Goal: Information Seeking & Learning: Learn about a topic

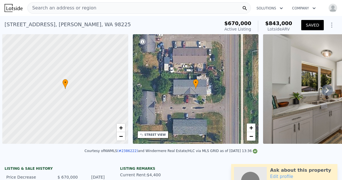
scroll to position [0, 2]
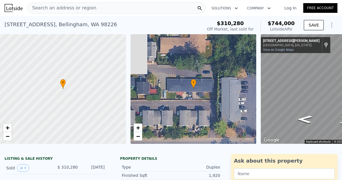
click at [36, 8] on span "Search an address or region" at bounding box center [62, 8] width 69 height 7
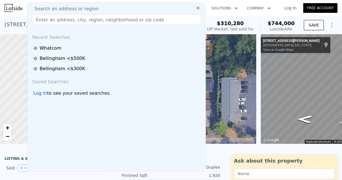
click at [292, 9] on link "Log In" at bounding box center [291, 8] width 26 height 6
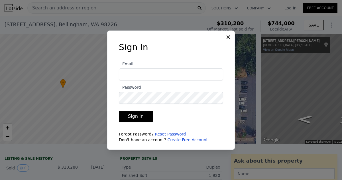
type input "[EMAIL_ADDRESS][DOMAIN_NAME]"
click at [137, 116] on button "Sign In" at bounding box center [136, 116] width 34 height 11
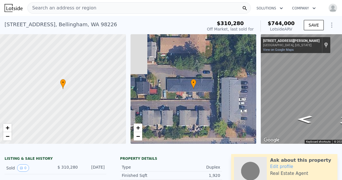
click at [32, 6] on span "Search an address or region" at bounding box center [62, 8] width 69 height 7
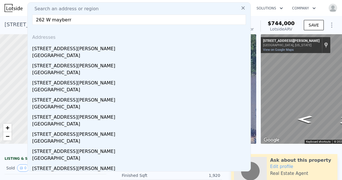
type input "262 W [PERSON_NAME]"
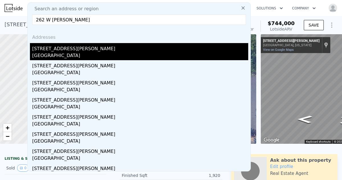
click at [52, 54] on div "[GEOGRAPHIC_DATA]" at bounding box center [140, 56] width 216 height 8
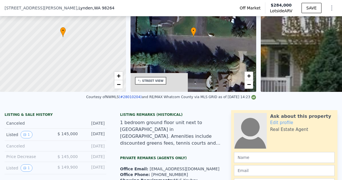
scroll to position [48, 0]
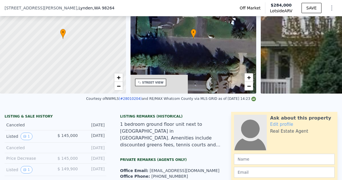
click at [150, 167] on div "Office Email: [EMAIL_ADDRESS][DOMAIN_NAME] Office Phone: [PHONE_NUMBER]" at bounding box center [171, 171] width 102 height 16
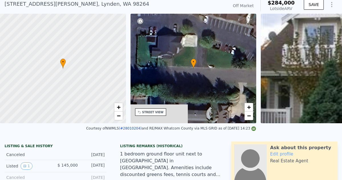
scroll to position [0, 0]
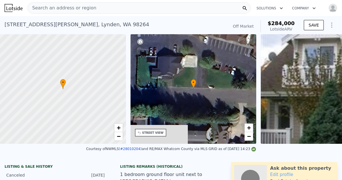
click at [34, 8] on span "Search an address or region" at bounding box center [62, 8] width 69 height 7
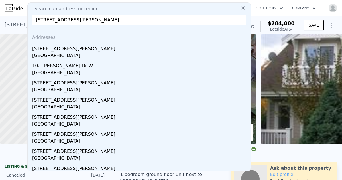
click at [97, 20] on input "[STREET_ADDRESS][PERSON_NAME]" at bounding box center [139, 20] width 214 height 10
type input "[STREET_ADDRESS][PERSON_NAME]"
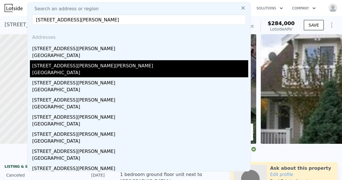
click at [63, 70] on div "[GEOGRAPHIC_DATA]" at bounding box center [140, 73] width 216 height 8
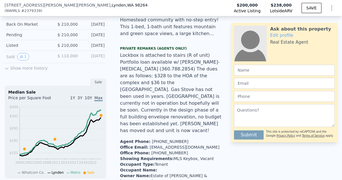
scroll to position [163, 0]
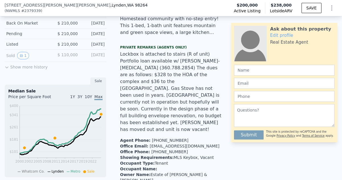
click at [33, 66] on button "Show more history" at bounding box center [26, 66] width 43 height 8
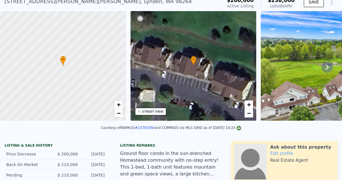
scroll to position [0, 0]
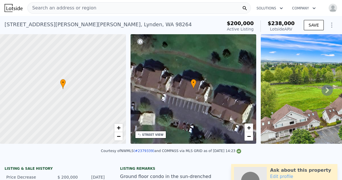
click at [329, 89] on icon at bounding box center [327, 89] width 11 height 11
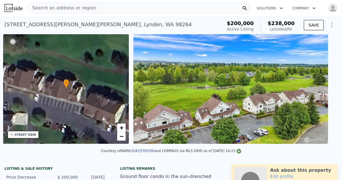
scroll to position [0, 133]
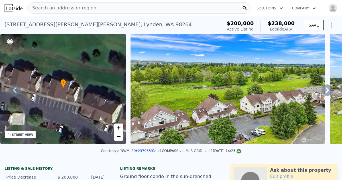
click at [329, 89] on icon at bounding box center [327, 89] width 11 height 11
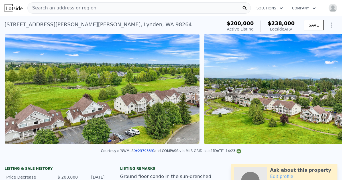
scroll to position [0, 261]
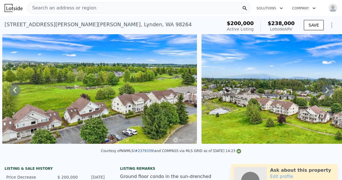
click at [329, 89] on icon at bounding box center [327, 89] width 11 height 11
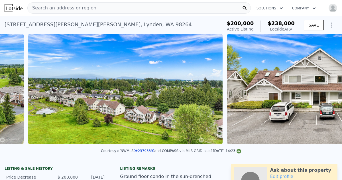
scroll to position [0, 460]
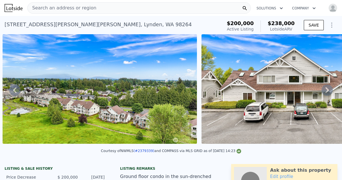
click at [329, 89] on icon at bounding box center [327, 89] width 11 height 11
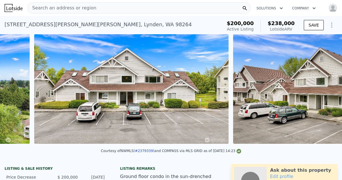
scroll to position [0, 659]
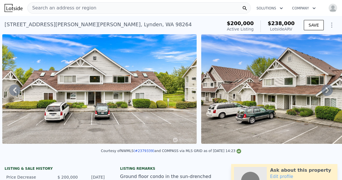
click at [329, 89] on icon at bounding box center [327, 89] width 11 height 11
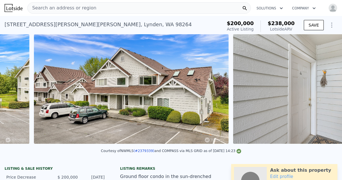
scroll to position [0, 858]
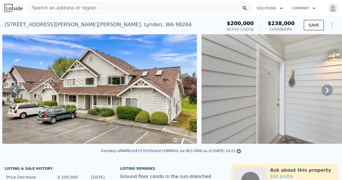
click at [329, 89] on icon at bounding box center [327, 89] width 11 height 11
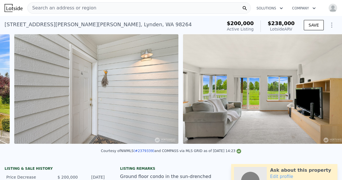
scroll to position [0, 1057]
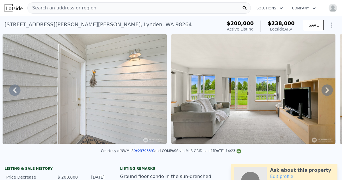
click at [329, 89] on icon at bounding box center [327, 89] width 11 height 11
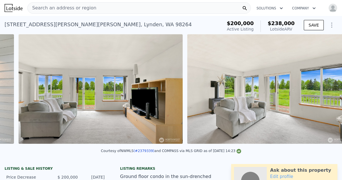
scroll to position [0, 1226]
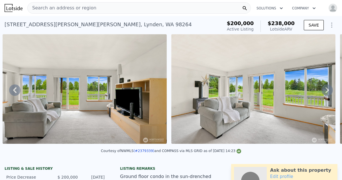
click at [329, 89] on icon at bounding box center [327, 89] width 11 height 11
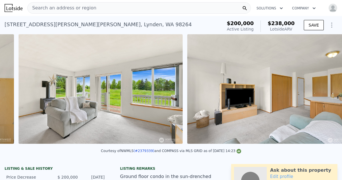
scroll to position [0, 1395]
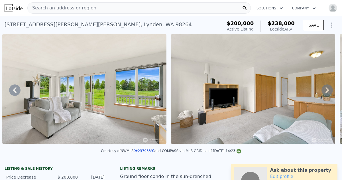
click at [329, 89] on icon at bounding box center [327, 89] width 11 height 11
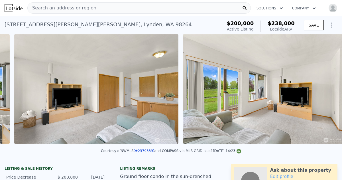
scroll to position [0, 1564]
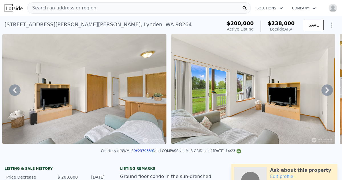
click at [329, 89] on icon at bounding box center [327, 89] width 11 height 11
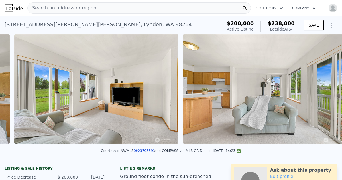
scroll to position [0, 1733]
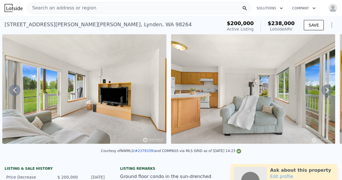
click at [329, 89] on icon at bounding box center [327, 89] width 11 height 11
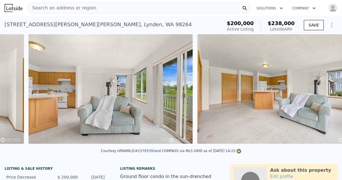
scroll to position [0, 1902]
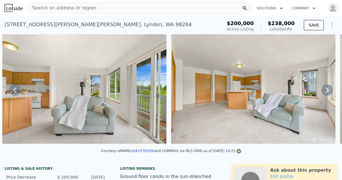
click at [329, 89] on icon at bounding box center [327, 89] width 11 height 11
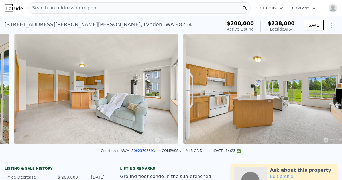
scroll to position [0, 2070]
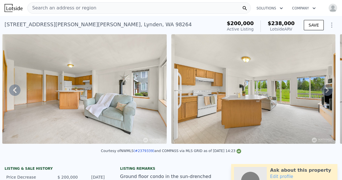
click at [329, 89] on icon at bounding box center [327, 89] width 11 height 11
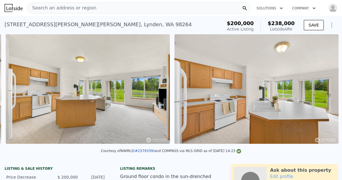
scroll to position [0, 2239]
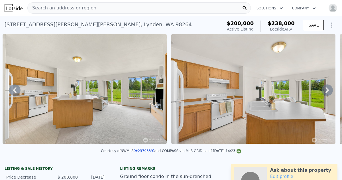
click at [33, 8] on span "Search an address or region" at bounding box center [62, 8] width 69 height 7
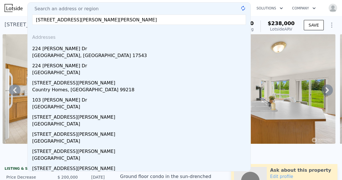
type input "[STREET_ADDRESS][PERSON_NAME]"
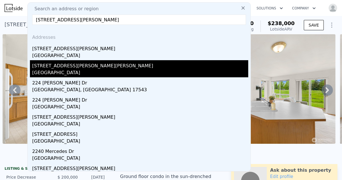
click at [58, 72] on div "[GEOGRAPHIC_DATA]" at bounding box center [140, 73] width 216 height 8
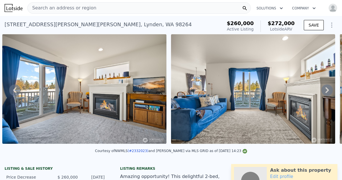
click at [327, 89] on icon at bounding box center [327, 90] width 3 height 6
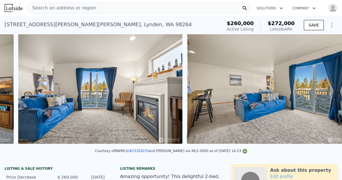
scroll to position [0, 2387]
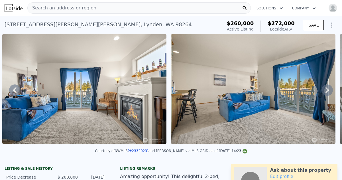
click at [327, 89] on icon at bounding box center [327, 90] width 3 height 6
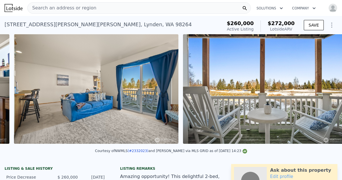
scroll to position [0, 2556]
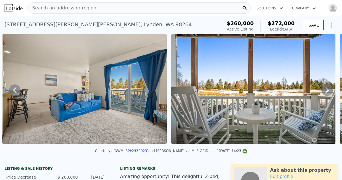
click at [327, 89] on icon at bounding box center [327, 90] width 3 height 6
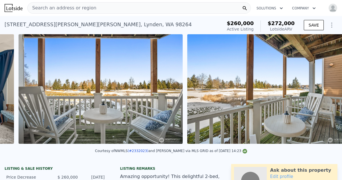
scroll to position [0, 2725]
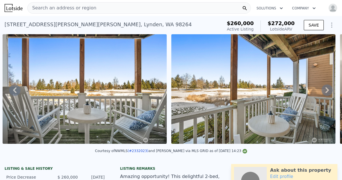
click at [327, 89] on icon at bounding box center [327, 90] width 3 height 6
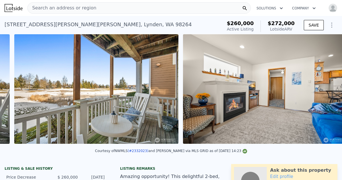
scroll to position [0, 2894]
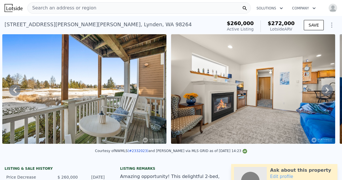
click at [327, 90] on icon at bounding box center [327, 89] width 11 height 11
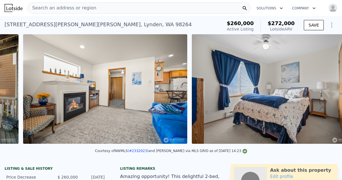
scroll to position [0, 3063]
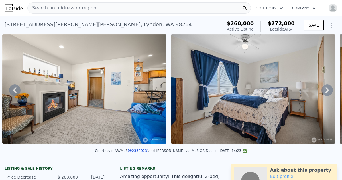
click at [327, 90] on icon at bounding box center [327, 89] width 11 height 11
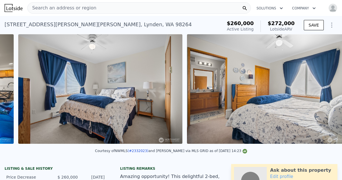
scroll to position [0, 3231]
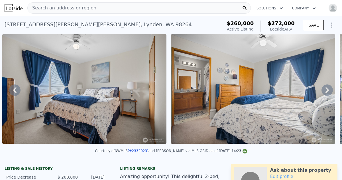
click at [327, 90] on icon at bounding box center [327, 89] width 11 height 11
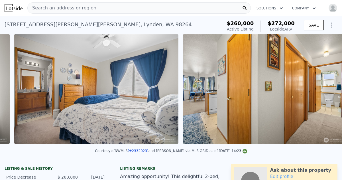
scroll to position [0, 3400]
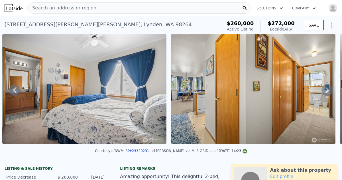
click at [327, 90] on icon at bounding box center [327, 89] width 11 height 11
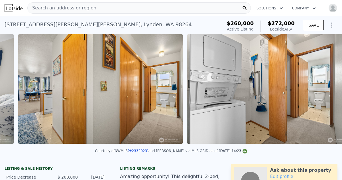
scroll to position [0, 3569]
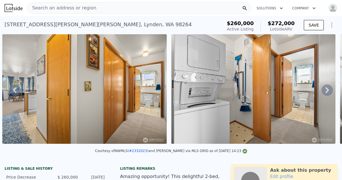
click at [327, 90] on icon at bounding box center [327, 89] width 11 height 11
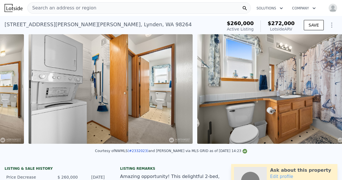
scroll to position [0, 3738]
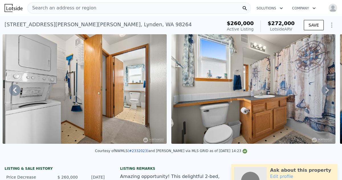
click at [327, 90] on icon at bounding box center [327, 89] width 11 height 11
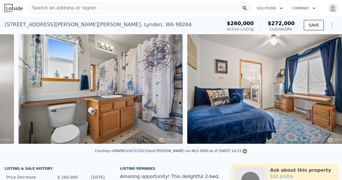
scroll to position [0, 3907]
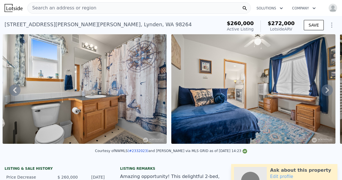
click at [327, 90] on icon at bounding box center [327, 89] width 11 height 11
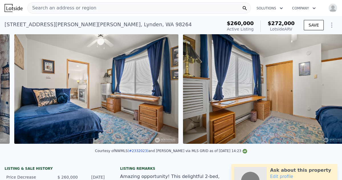
scroll to position [0, 4076]
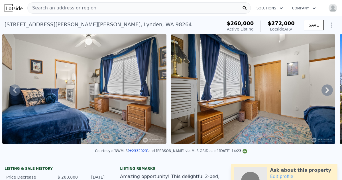
click at [327, 90] on icon at bounding box center [327, 89] width 11 height 11
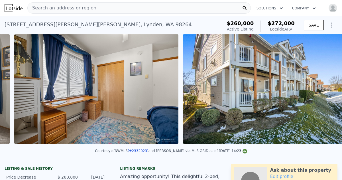
scroll to position [0, 4245]
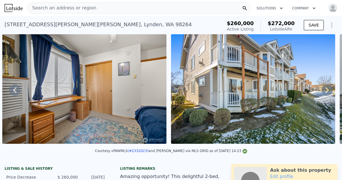
click at [14, 87] on icon at bounding box center [14, 89] width 11 height 11
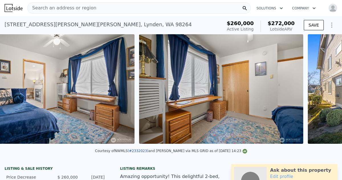
scroll to position [0, 4076]
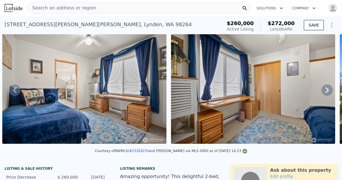
click at [14, 87] on icon at bounding box center [14, 89] width 11 height 11
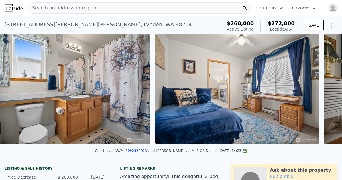
scroll to position [0, 3907]
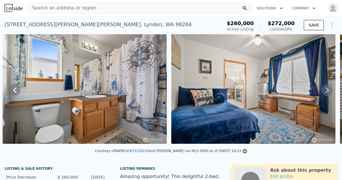
click at [14, 87] on icon at bounding box center [14, 89] width 11 height 11
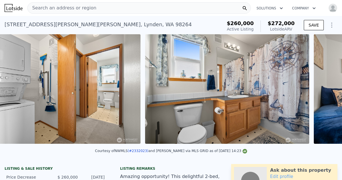
scroll to position [0, 3738]
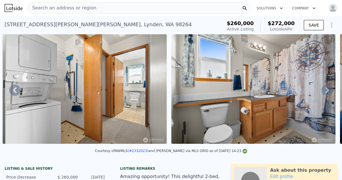
click at [14, 87] on icon at bounding box center [14, 89] width 11 height 11
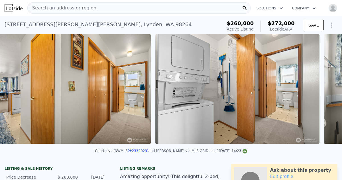
scroll to position [0, 3569]
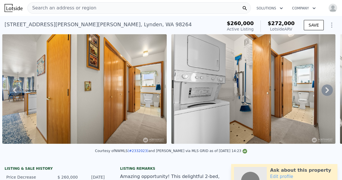
click at [14, 87] on icon at bounding box center [14, 89] width 11 height 11
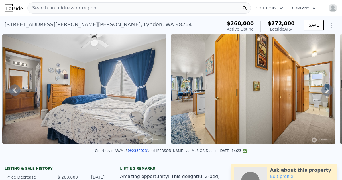
click at [14, 87] on icon at bounding box center [14, 89] width 11 height 11
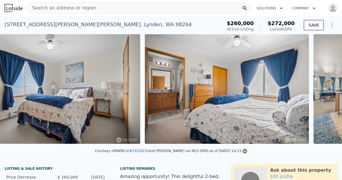
scroll to position [0, 3231]
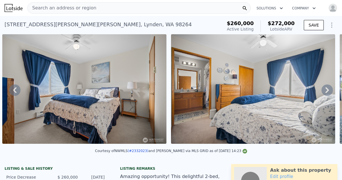
click at [14, 87] on icon at bounding box center [14, 89] width 11 height 11
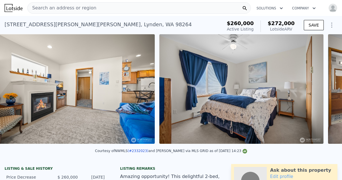
scroll to position [0, 3063]
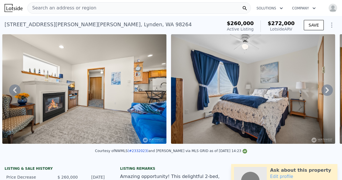
click at [14, 87] on icon at bounding box center [14, 89] width 11 height 11
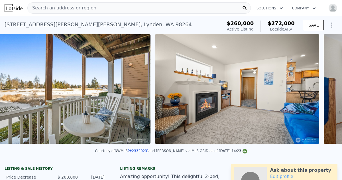
scroll to position [0, 2894]
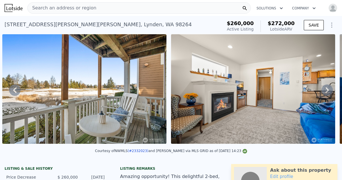
click at [14, 87] on icon at bounding box center [14, 89] width 11 height 11
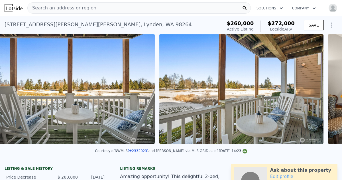
scroll to position [0, 2725]
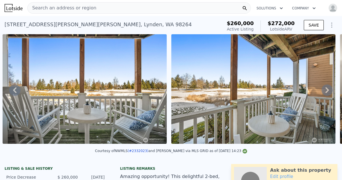
click at [14, 87] on icon at bounding box center [14, 89] width 11 height 11
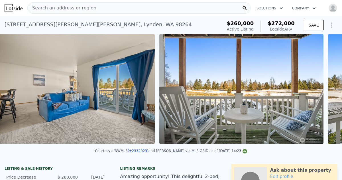
scroll to position [0, 2556]
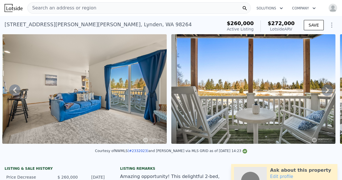
click at [14, 87] on icon at bounding box center [14, 89] width 11 height 11
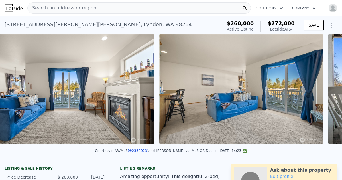
scroll to position [0, 2387]
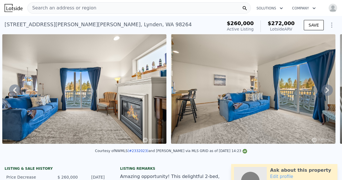
click at [14, 87] on icon at bounding box center [14, 89] width 11 height 11
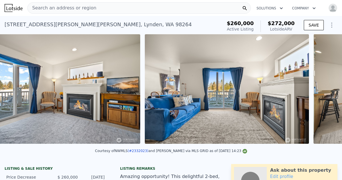
scroll to position [0, 2218]
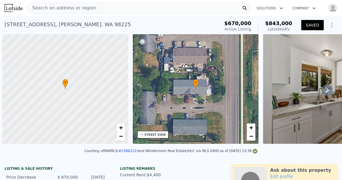
scroll to position [0, 2]
